Goal: Task Accomplishment & Management: Manage account settings

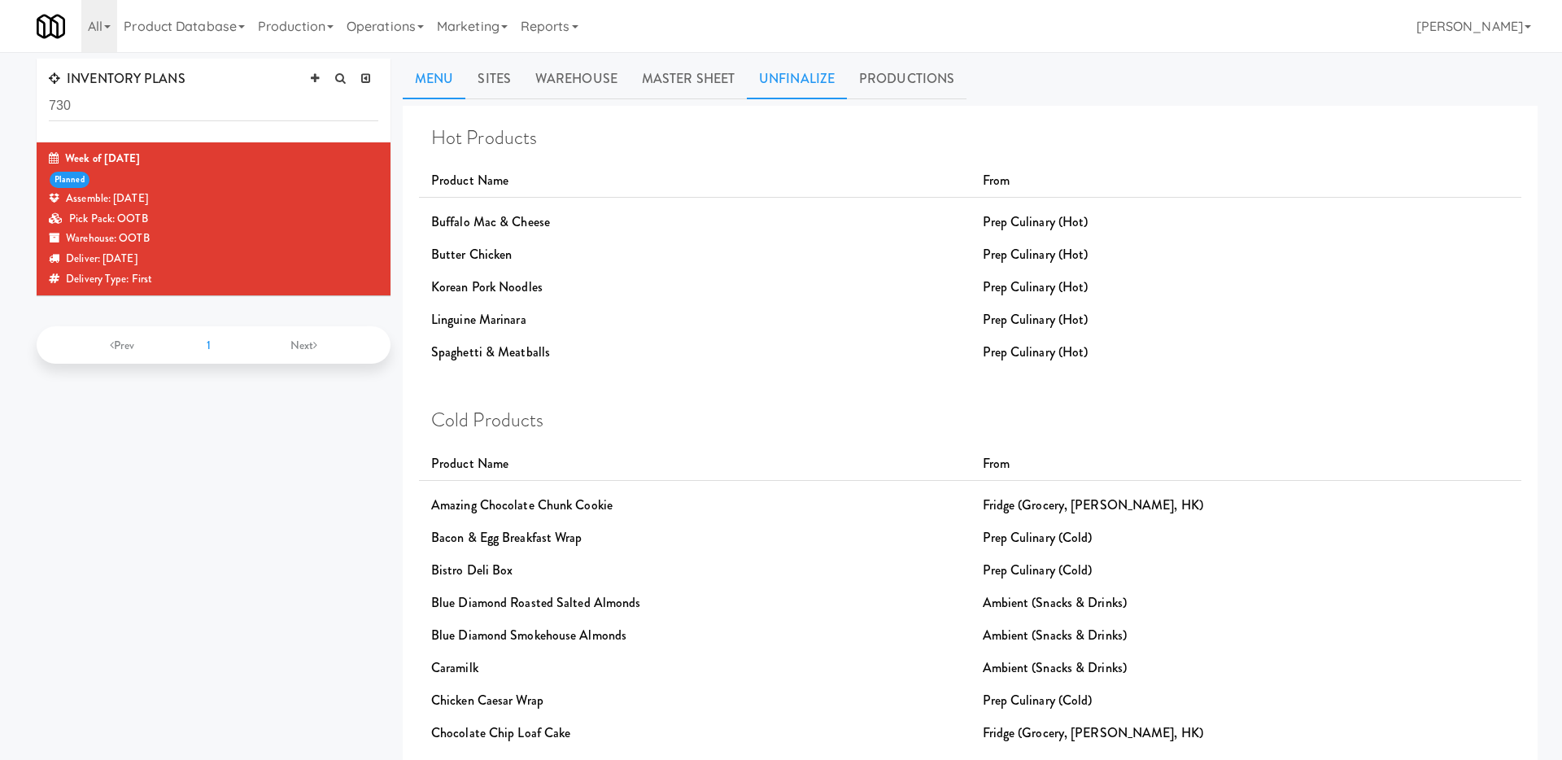
click at [813, 85] on link "Unfinalize" at bounding box center [797, 79] width 100 height 41
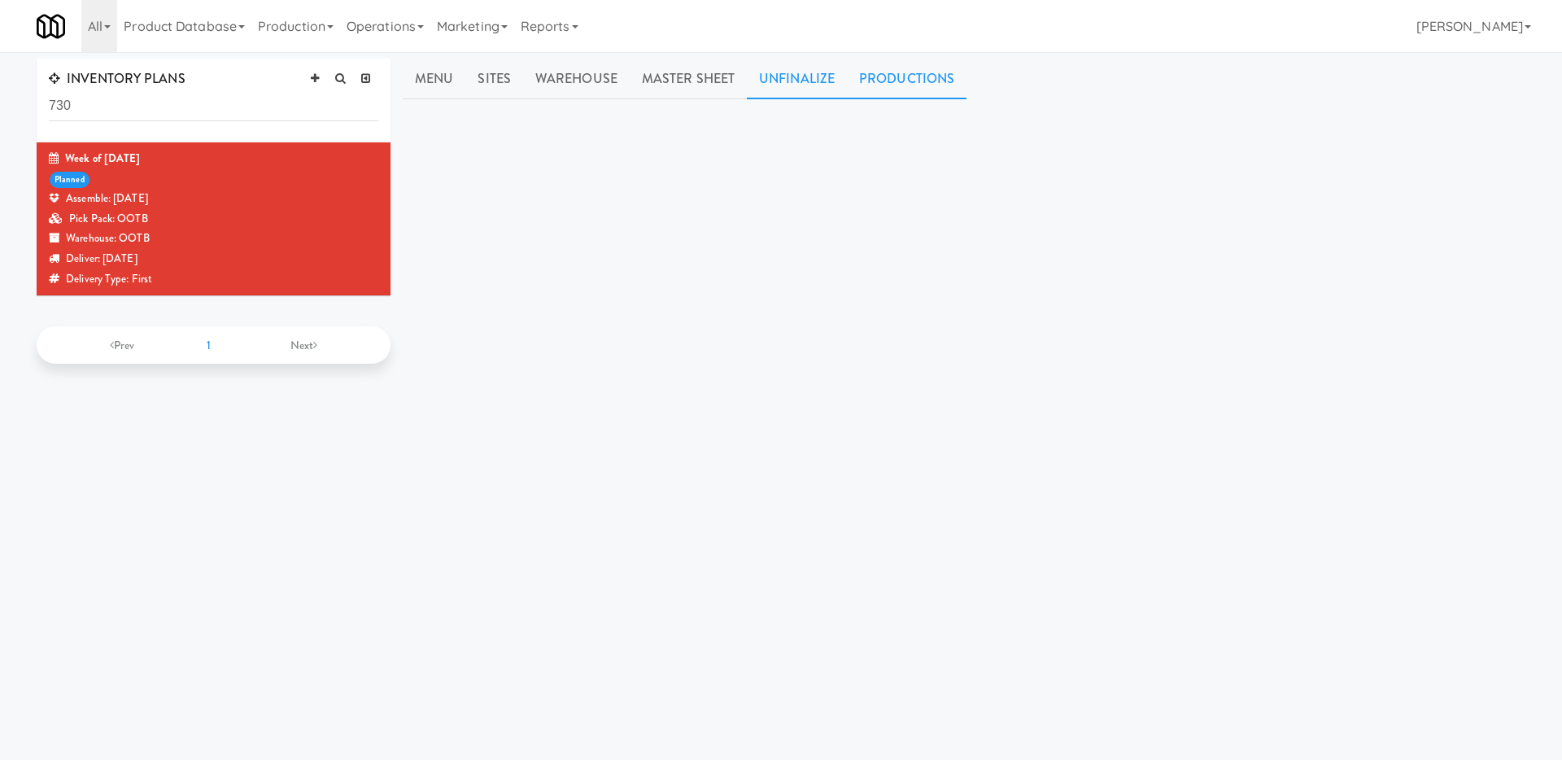
click at [880, 64] on link "Productions" at bounding box center [907, 79] width 120 height 41
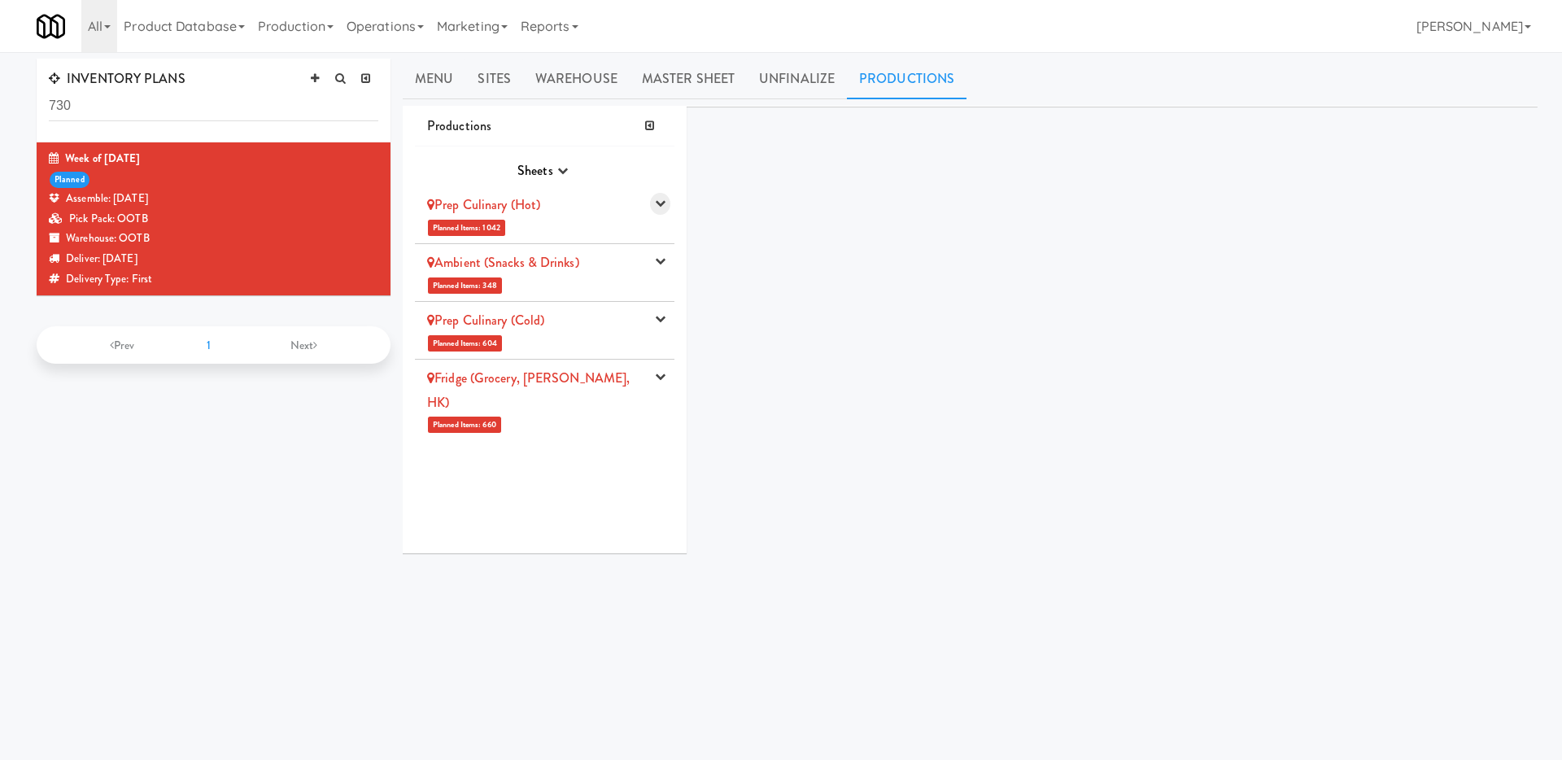
click at [655, 207] on icon "button" at bounding box center [660, 203] width 11 height 11
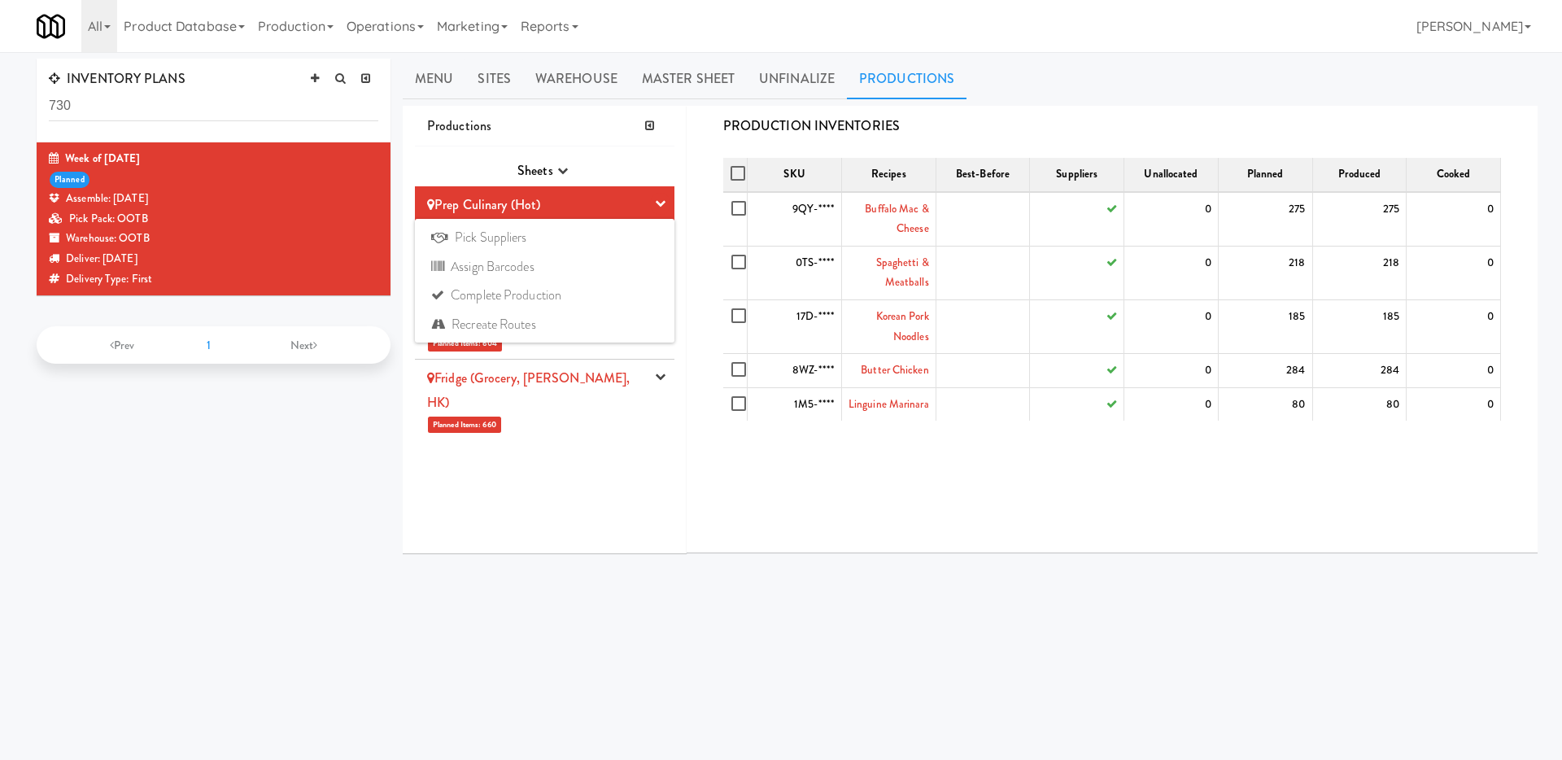
click at [758, 503] on div "SKU Recipes Best-Before Suppliers Unallocated Planned Produced Cooked 9QY-**** …" at bounding box center [1112, 349] width 802 height 407
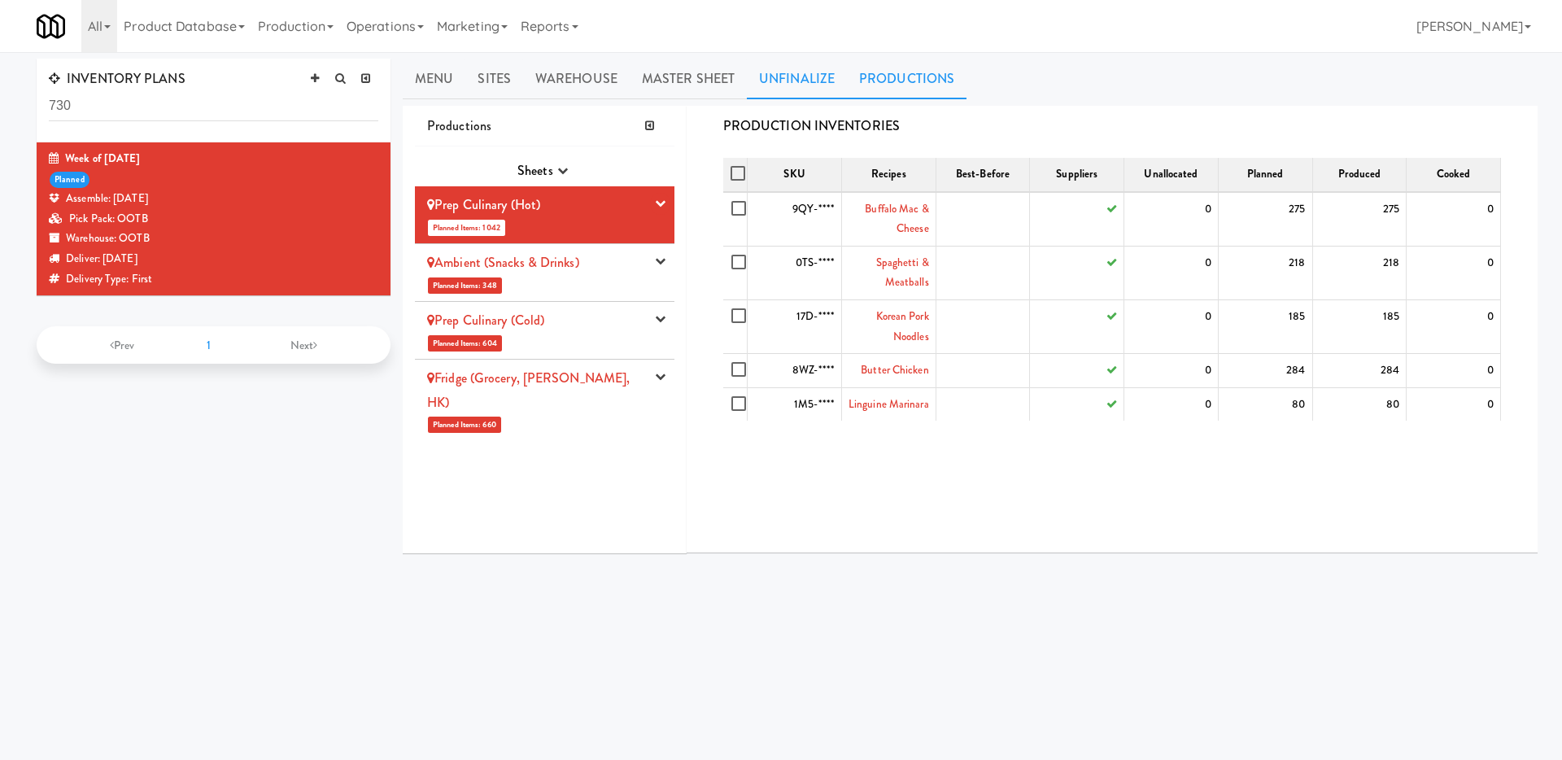
click at [795, 80] on link "Unfinalize" at bounding box center [797, 79] width 100 height 41
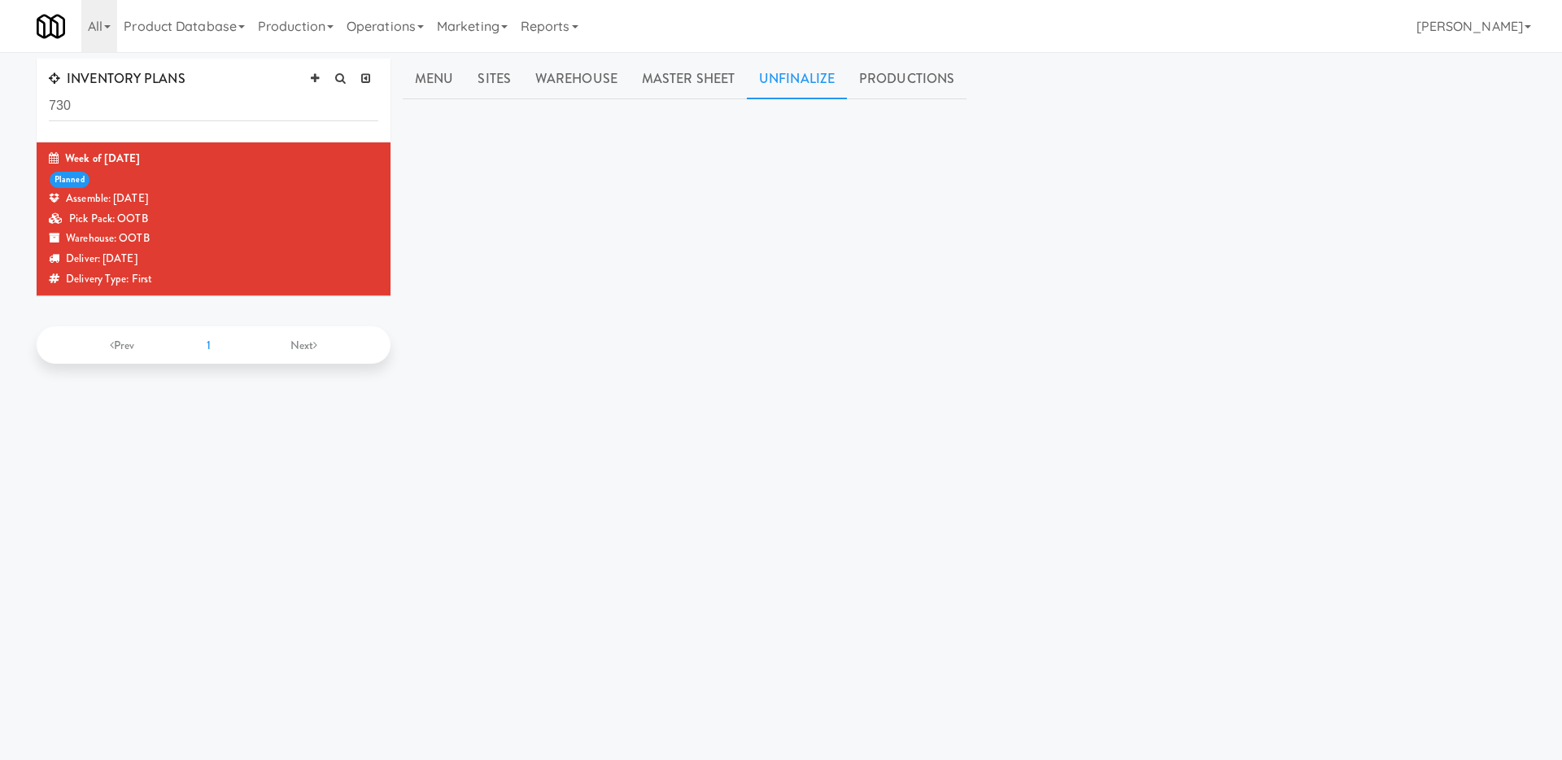
click at [757, 216] on div "Hot Products Product Name From Buffalo Mac & Cheese Prep Culinary (Hot) Butter …" at bounding box center [970, 411] width 1135 height 610
drag, startPoint x: 552, startPoint y: 148, endPoint x: 825, endPoint y: 326, distance: 325.5
click at [825, 326] on div "Hot Products Product Name From Buffalo Mac & Cheese Prep Culinary (Hot) Butter …" at bounding box center [970, 411] width 1135 height 610
